Goal: Task Accomplishment & Management: Use online tool/utility

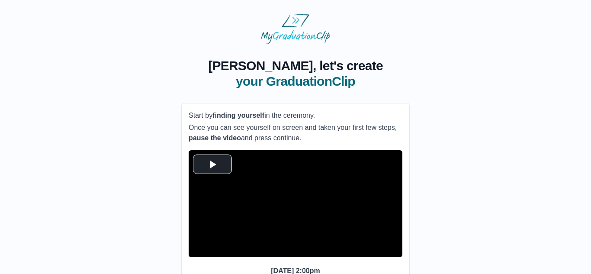
scroll to position [71, 0]
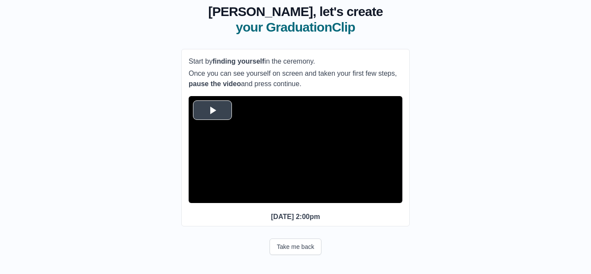
click at [212, 110] on span "Video Player" at bounding box center [212, 110] width 0 height 0
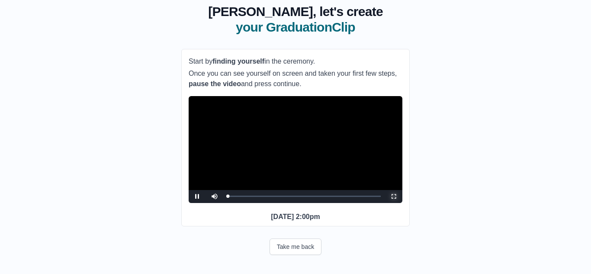
click at [393, 196] on span "Video Player" at bounding box center [393, 196] width 0 height 0
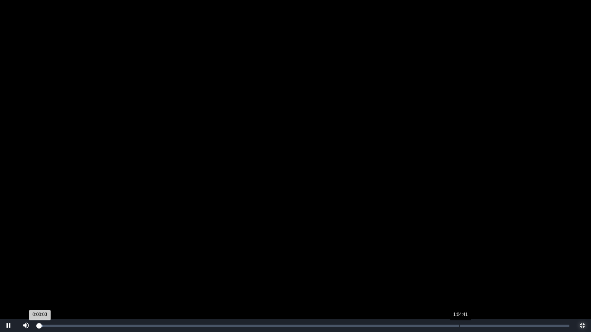
click at [459, 273] on div "Loaded : 0% 1:04:41 0:00:03 Progress : 0%" at bounding box center [304, 325] width 539 height 13
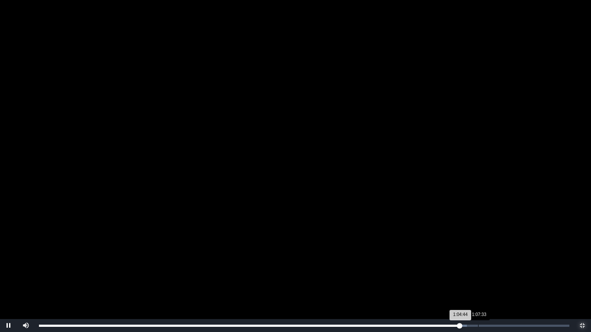
click at [478, 273] on div "1:07:33" at bounding box center [478, 326] width 0 height 2
click at [488, 273] on div "1:09:09" at bounding box center [488, 326] width 0 height 2
click at [494, 273] on div "1:10:02 Progress : 0%" at bounding box center [266, 326] width 455 height 2
click at [497, 273] on div "1:10:29 Progress : 0%" at bounding box center [268, 326] width 458 height 2
click at [490, 273] on div "Loaded : 0% 1:09:29 1:10:50 Progress : 0%" at bounding box center [304, 325] width 539 height 13
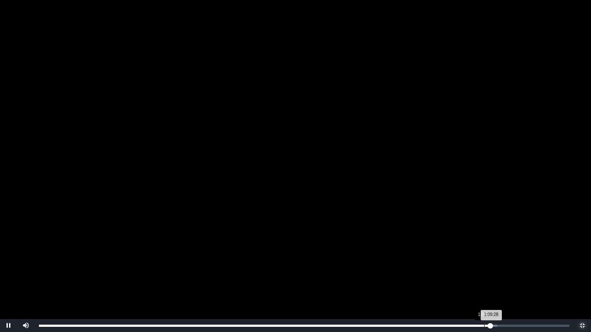
click at [484, 273] on div "Loaded : 0% 1:08:29 1:09:28 Progress : 0%" at bounding box center [304, 325] width 539 height 13
click at [476, 273] on div "Loaded : 0% 1:07:21 1:08:30 Progress : 0%" at bounding box center [304, 325] width 539 height 13
click at [476, 273] on div "1:07:22 Progress : 0%" at bounding box center [258, 326] width 438 height 2
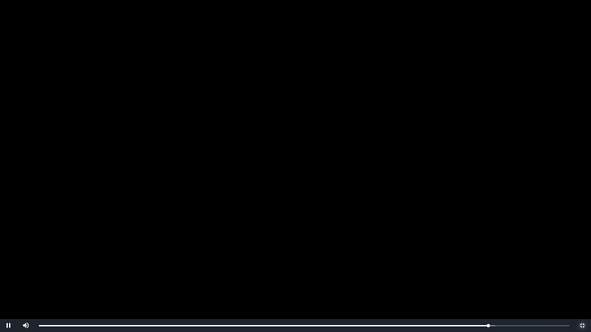
click at [582, 273] on span "Video Player" at bounding box center [582, 326] width 0 height 0
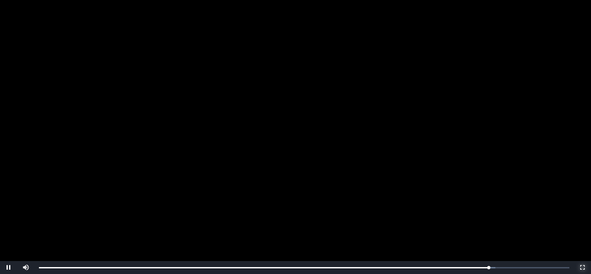
scroll to position [38, 0]
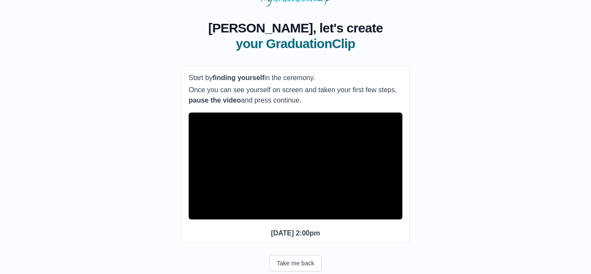
click at [197, 213] on span "Video Player" at bounding box center [197, 213] width 0 height 0
